Goal: Task Accomplishment & Management: Use online tool/utility

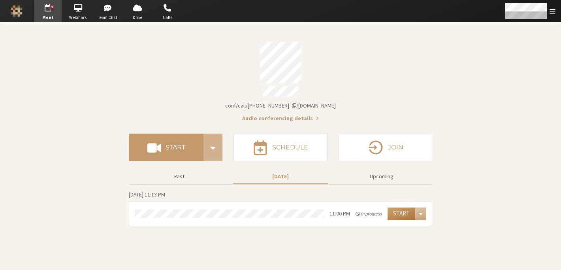
click at [390, 211] on button "Start" at bounding box center [402, 213] width 28 height 13
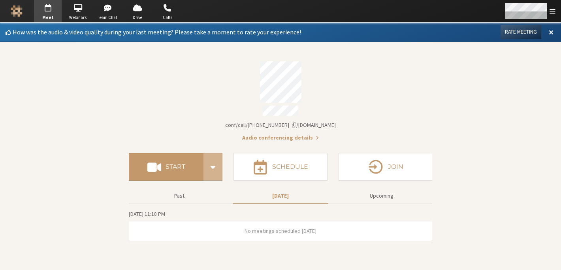
click at [555, 11] on span "Open menu" at bounding box center [553, 12] width 6 height 8
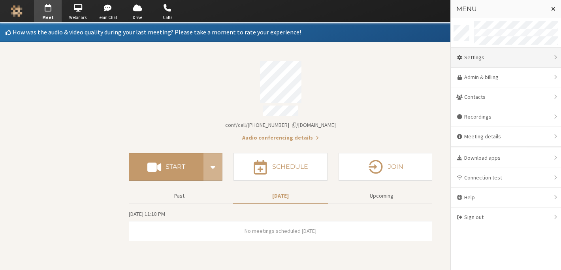
click at [516, 57] on div "Settings" at bounding box center [506, 58] width 110 height 20
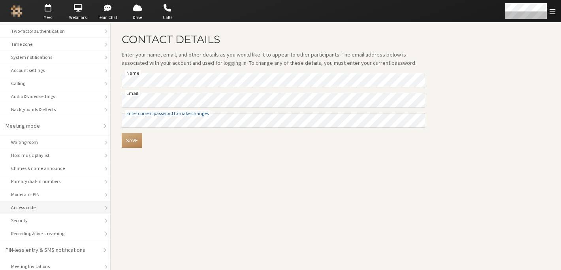
scroll to position [46, 0]
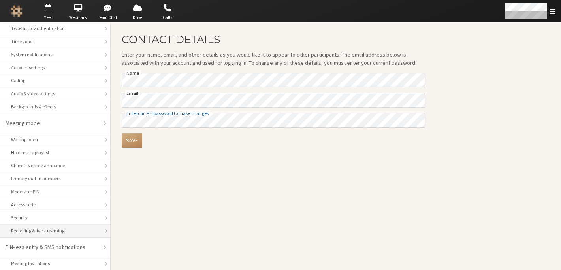
click at [32, 236] on li "Recording & live streaming" at bounding box center [55, 230] width 110 height 13
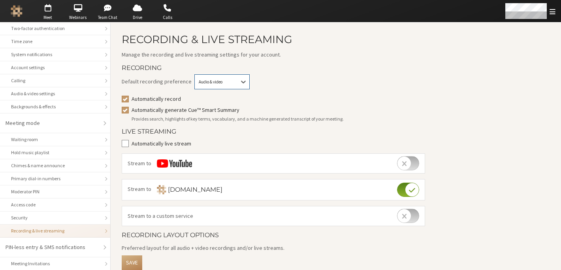
click at [225, 86] on div "Audio & video" at bounding box center [221, 81] width 55 height 15
click at [222, 94] on div "Audio only" at bounding box center [222, 96] width 55 height 13
click at [127, 109] on input "Automatically generate Cue™ Smart Summary" at bounding box center [125, 110] width 7 height 8
checkbox input "false"
click at [140, 261] on button "Save" at bounding box center [132, 262] width 21 height 15
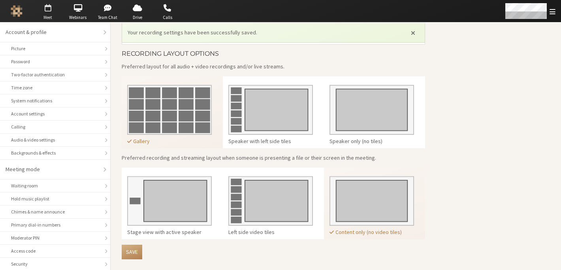
click at [47, 13] on span "button" at bounding box center [48, 8] width 28 height 13
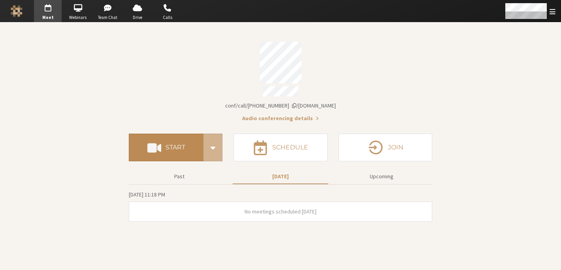
click at [163, 149] on button "Start" at bounding box center [166, 148] width 75 height 28
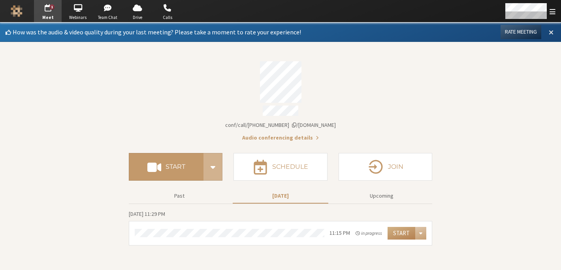
click at [548, 32] on button at bounding box center [551, 31] width 14 height 13
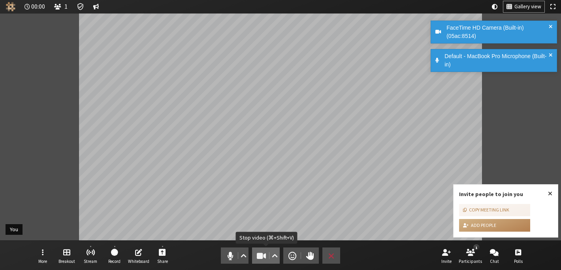
click at [257, 256] on span "Stop video (⌘+Shift+V)" at bounding box center [261, 255] width 11 height 11
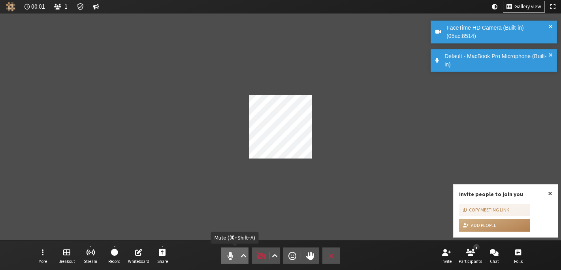
click at [233, 257] on span "Mute (⌘+Shift+A)" at bounding box center [230, 255] width 11 height 11
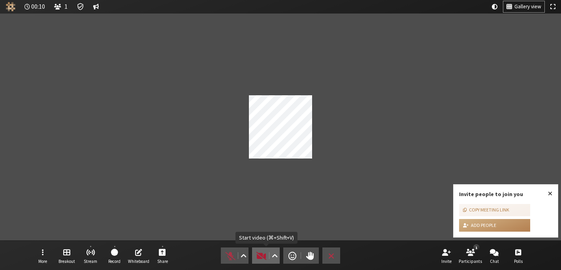
click at [260, 257] on span "Start video (⌘+Shift+V)" at bounding box center [261, 255] width 11 height 11
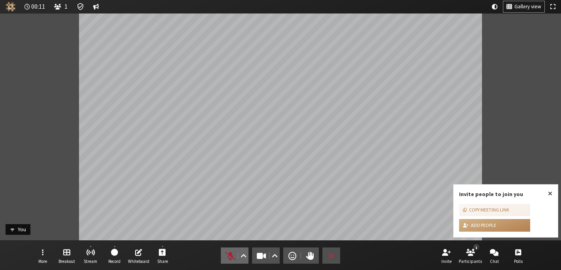
click at [236, 256] on button "Audio" at bounding box center [235, 255] width 28 height 16
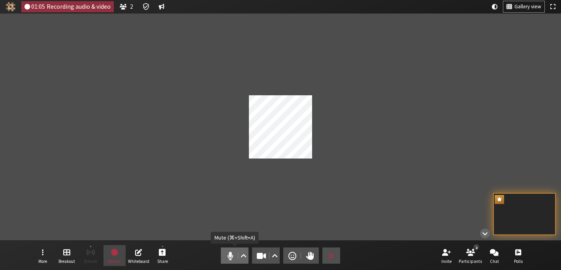
click at [227, 252] on span "Mute (⌘+Shift+A)" at bounding box center [230, 255] width 11 height 11
click at [263, 253] on span "Stop video (⌘+Shift+V)" at bounding box center [261, 255] width 11 height 11
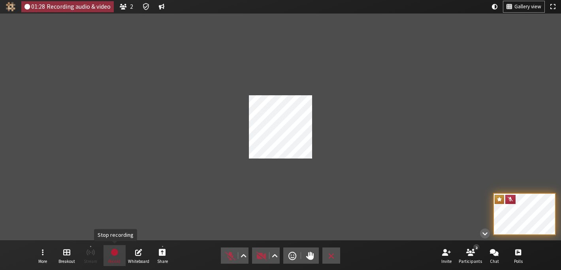
click at [117, 256] on span "Stop recording" at bounding box center [114, 251] width 8 height 9
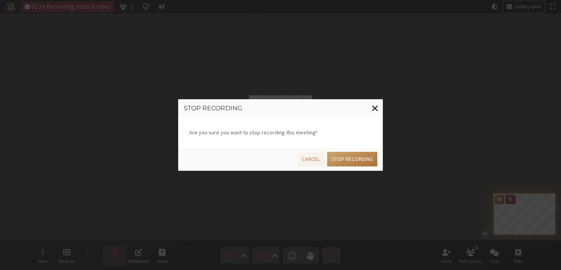
click at [358, 160] on button "Stop recording" at bounding box center [352, 159] width 50 height 15
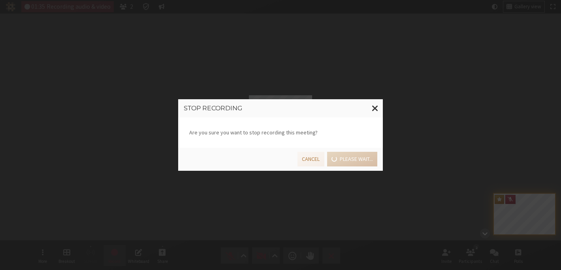
click at [495, 254] on div "Stop recording Are you sure you want to stop recording this meeting? Cancel Ple…" at bounding box center [280, 135] width 561 height 270
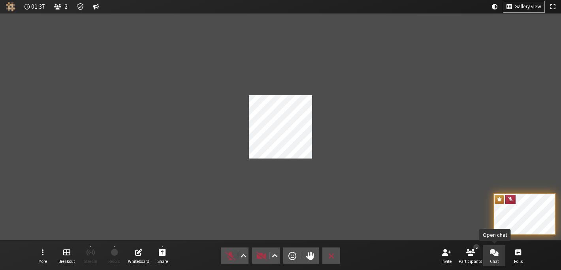
click at [493, 251] on span "Open chat" at bounding box center [494, 251] width 9 height 9
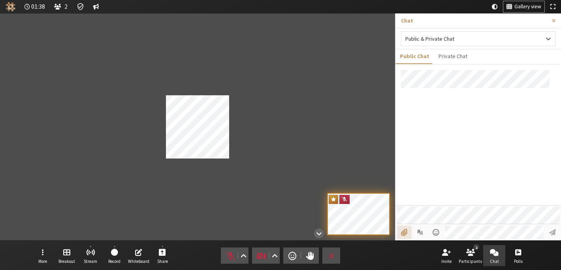
click at [401, 231] on input "File picker" at bounding box center [404, 232] width 15 height 13
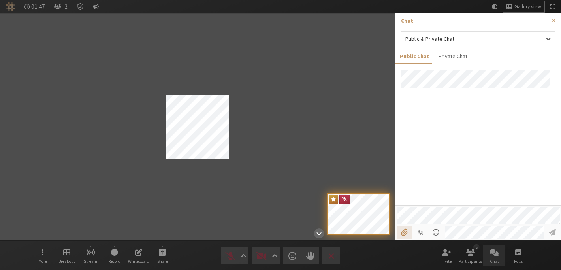
type input "C:\fakepath\Screenshot 2025-09-03 at 4.35.48 PM.png"
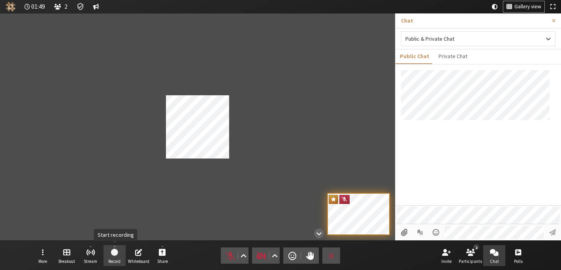
click at [107, 264] on button "Record" at bounding box center [115, 255] width 22 height 21
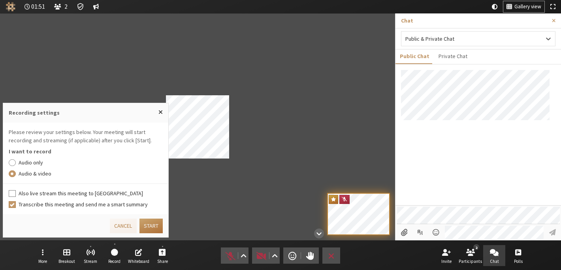
click at [148, 229] on button "Start" at bounding box center [150, 225] width 23 height 15
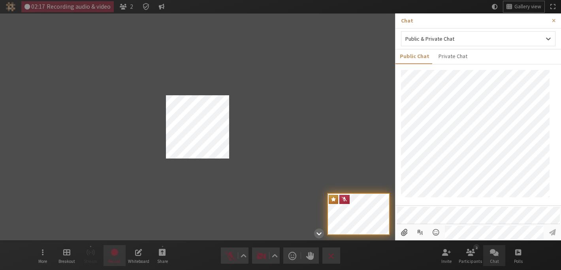
scroll to position [24, 0]
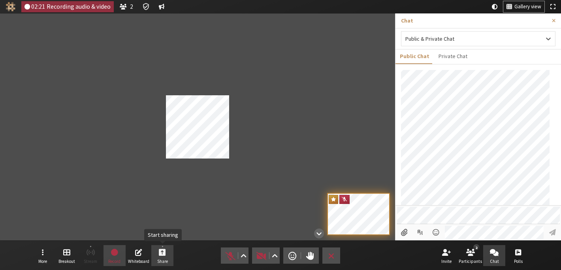
click at [156, 253] on button "Share" at bounding box center [162, 255] width 22 height 21
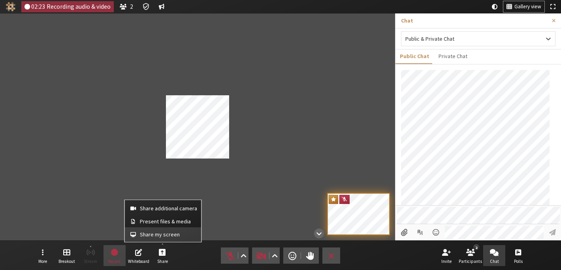
click at [152, 236] on span "Share my screen" at bounding box center [168, 235] width 57 height 6
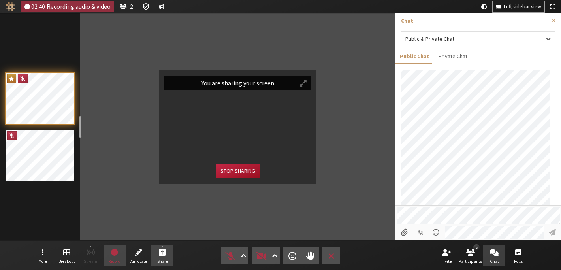
click at [235, 171] on button "Stop sharing" at bounding box center [237, 171] width 43 height 15
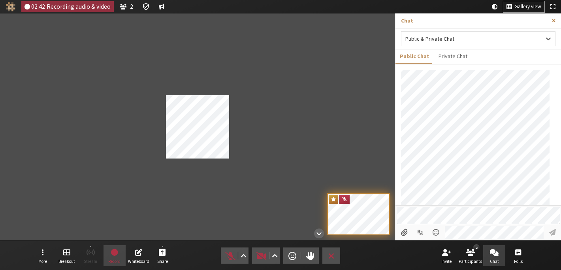
click at [554, 19] on span "Close sidebar" at bounding box center [554, 21] width 4 height 6
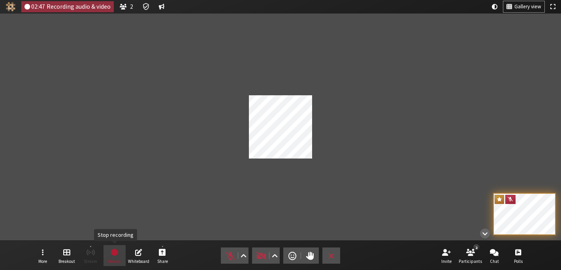
click at [114, 251] on span "Stop recording" at bounding box center [114, 252] width 9 height 10
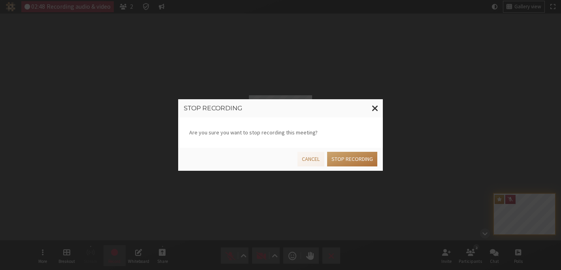
click at [345, 162] on button "Stop recording" at bounding box center [352, 159] width 50 height 15
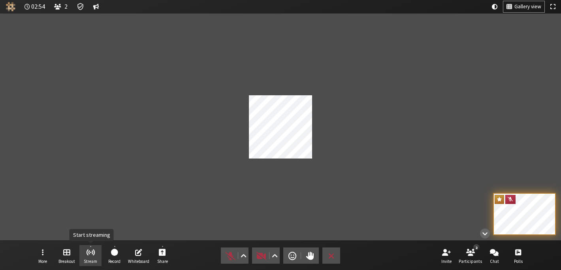
click at [91, 259] on span "Stream" at bounding box center [90, 261] width 13 height 5
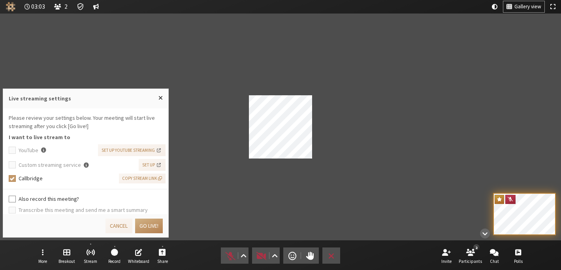
click at [77, 196] on label "Also record this meeting?" at bounding box center [91, 199] width 145 height 8
click at [16, 196] on input "Also record this meeting?" at bounding box center [12, 199] width 7 height 8
click at [148, 227] on button "Go live!" at bounding box center [149, 225] width 28 height 15
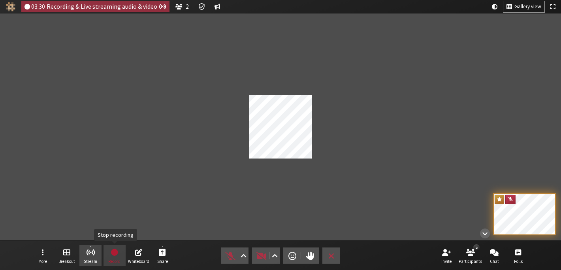
click at [119, 253] on button "Record" at bounding box center [115, 255] width 22 height 21
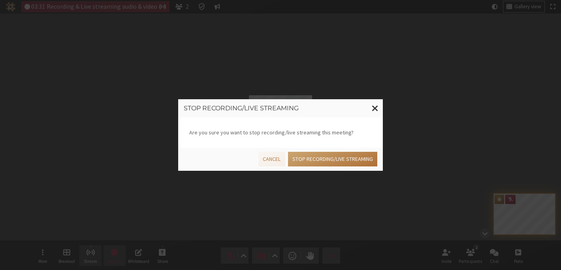
click at [318, 161] on button "Stop recording/live streaming" at bounding box center [332, 159] width 89 height 15
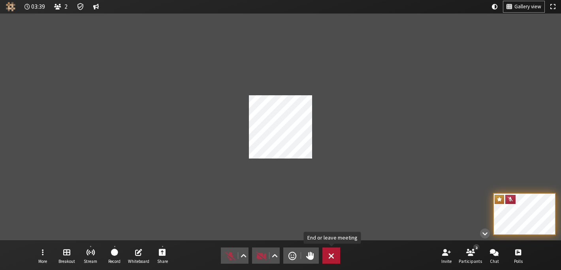
click at [326, 253] on button "Leave" at bounding box center [331, 255] width 18 height 16
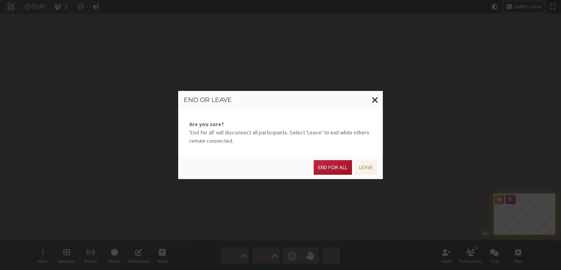
click at [326, 173] on button "End for all" at bounding box center [333, 167] width 38 height 15
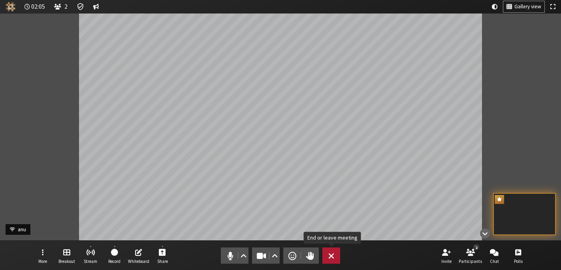
click at [325, 252] on button "Leave" at bounding box center [331, 255] width 18 height 16
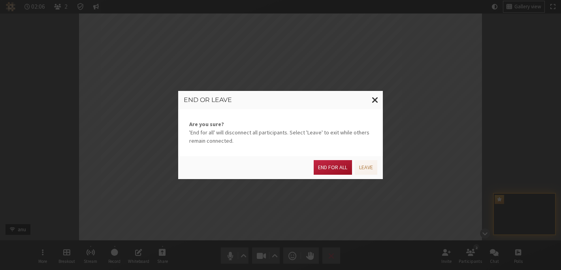
click at [335, 172] on button "End for all" at bounding box center [333, 167] width 38 height 15
